Goal: Navigation & Orientation: Find specific page/section

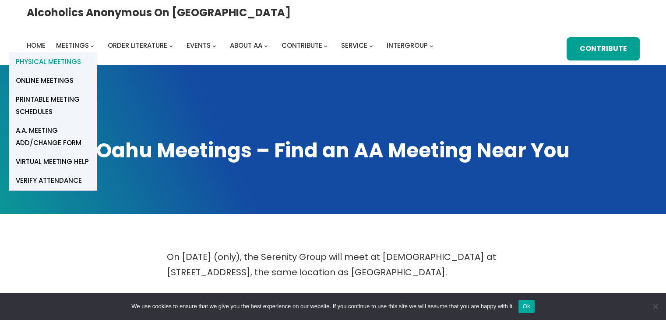
click at [81, 56] on span "Physical Meetings" at bounding box center [48, 62] width 65 height 12
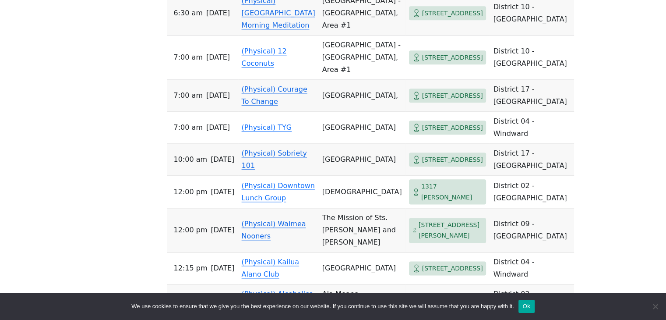
scroll to position [1051, 0]
click at [250, 60] on link "(Physical) 12 Coconuts" at bounding box center [264, 56] width 45 height 21
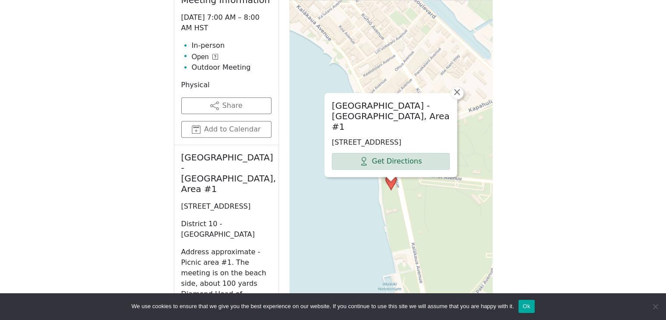
scroll to position [475, 0]
click at [458, 92] on span "×" at bounding box center [457, 91] width 9 height 11
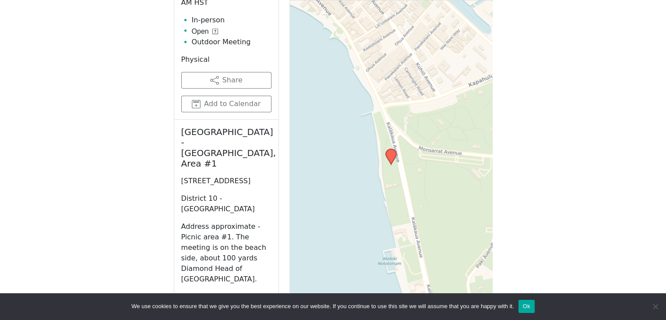
scroll to position [519, 0]
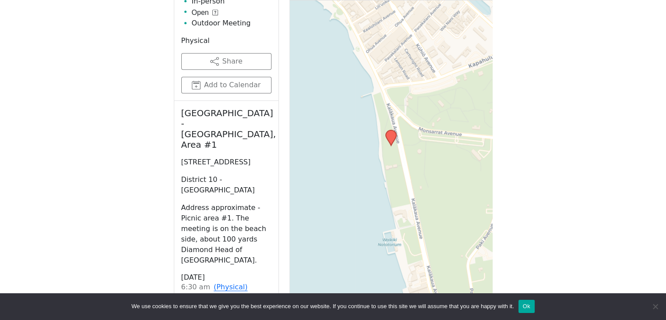
click at [529, 305] on button "Ok" at bounding box center [526, 305] width 16 height 13
